Goal: Task Accomplishment & Management: Use online tool/utility

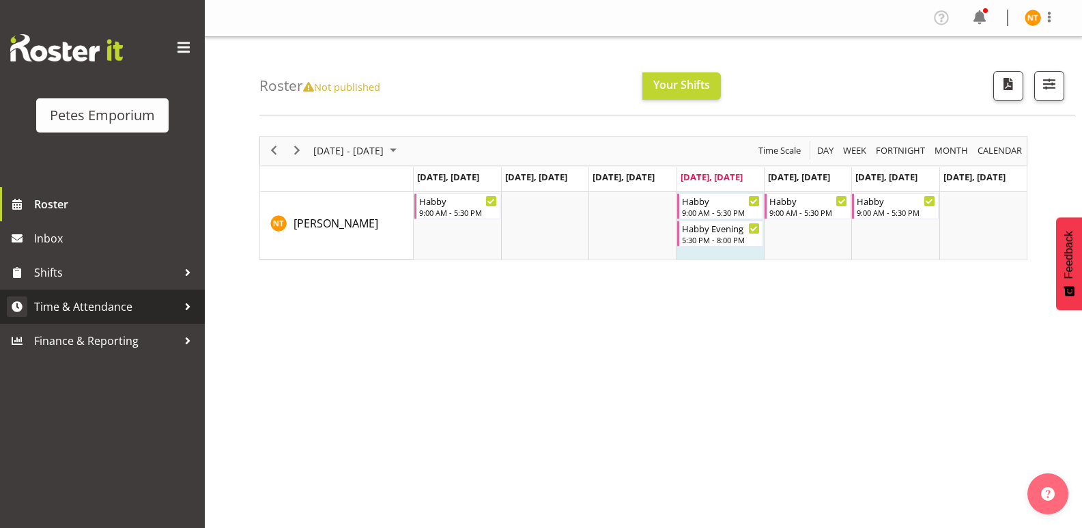
click at [68, 294] on link "Time & Attendance" at bounding box center [102, 307] width 205 height 34
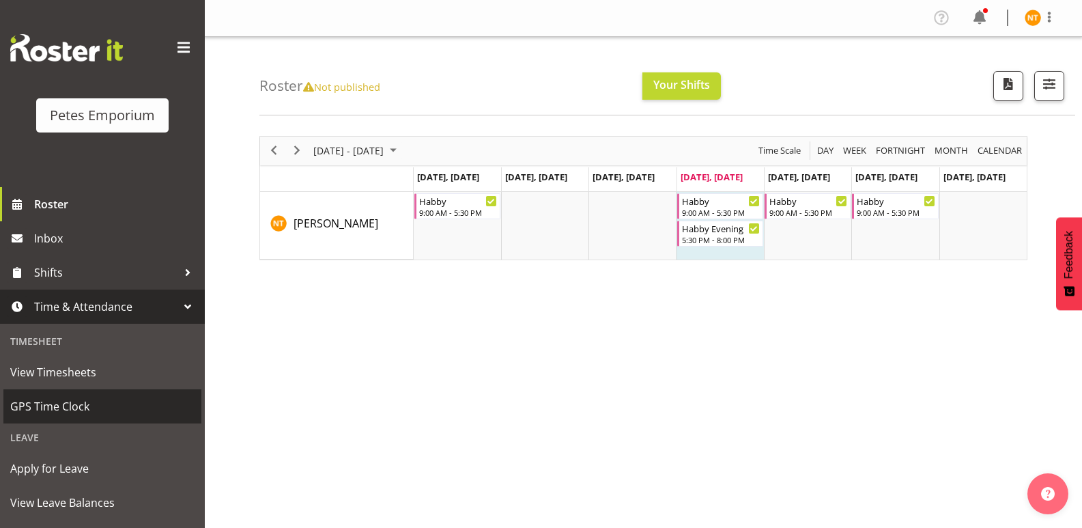
click at [33, 395] on link "GPS Time Clock" at bounding box center [102, 406] width 198 height 34
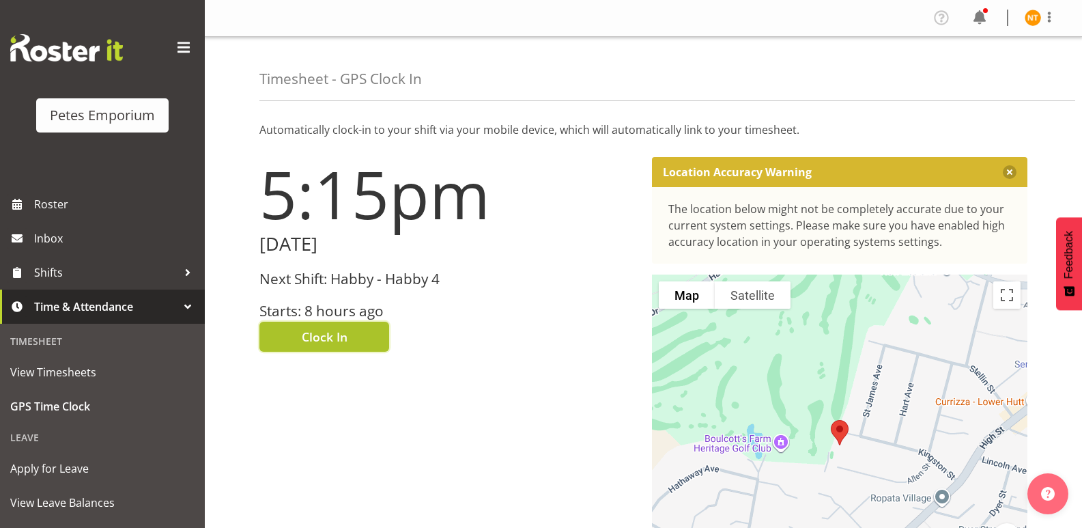
click at [309, 333] on span "Clock In" at bounding box center [325, 337] width 46 height 18
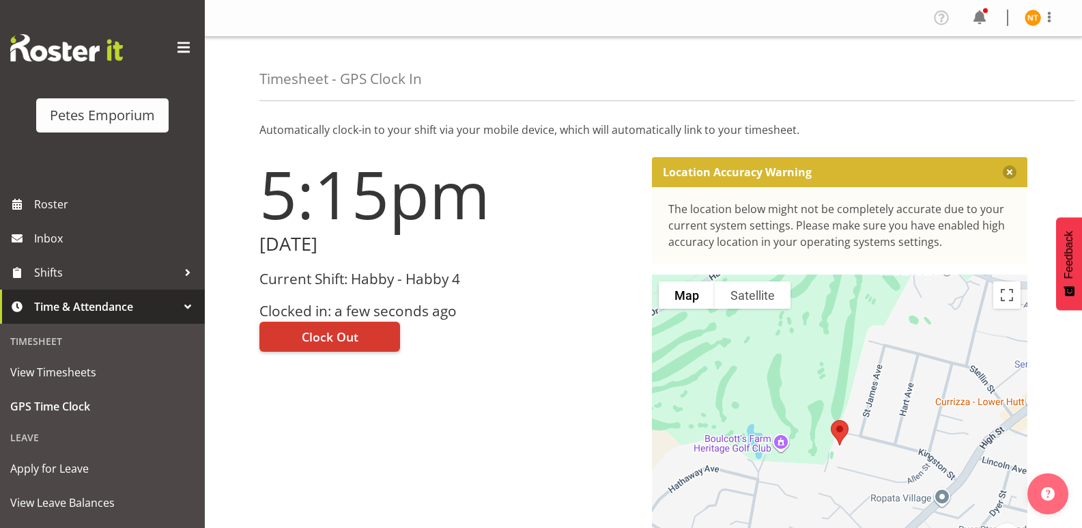
click at [1028, 18] on img at bounding box center [1033, 18] width 16 height 16
click at [961, 73] on link "Log Out" at bounding box center [992, 71] width 131 height 25
